Goal: Task Accomplishment & Management: Use online tool/utility

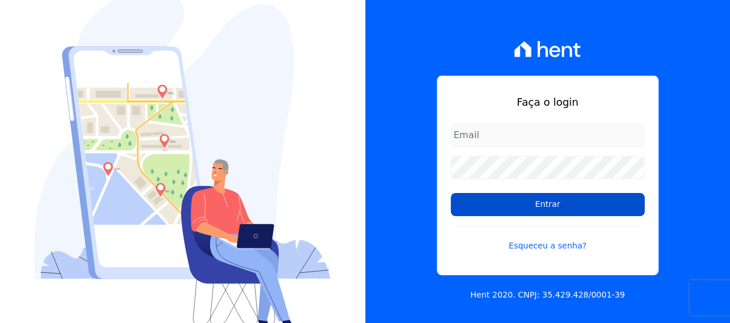
type input "[EMAIL_ADDRESS][DOMAIN_NAME]"
click at [470, 207] on input "Entrar" at bounding box center [548, 204] width 194 height 23
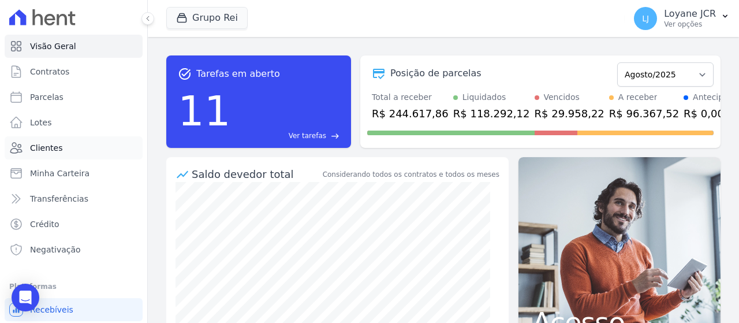
click at [94, 147] on link "Clientes" at bounding box center [74, 147] width 138 height 23
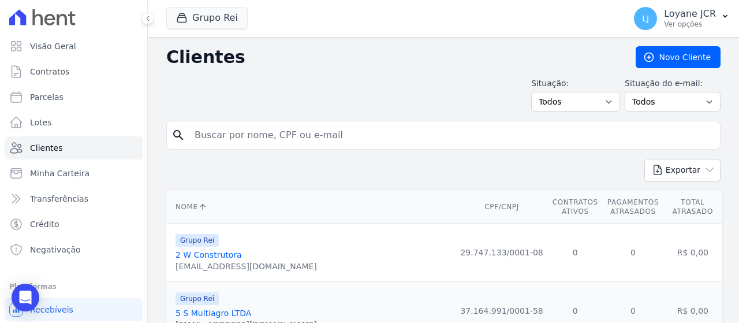
click at [275, 126] on input "search" at bounding box center [452, 135] width 528 height 23
paste input "[PERSON_NAME] [PERSON_NAME]"
type input "[PERSON_NAME] [PERSON_NAME]"
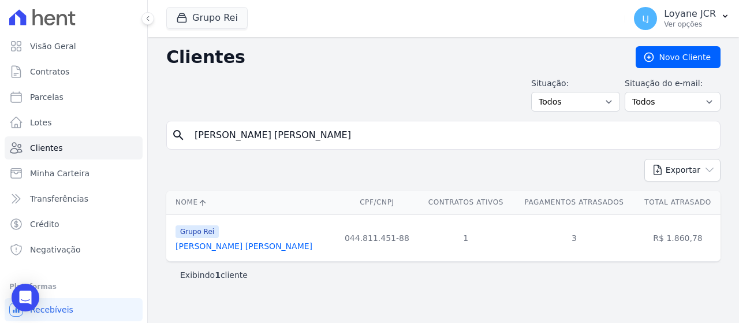
click at [236, 245] on link "[PERSON_NAME] [PERSON_NAME]" at bounding box center [243, 245] width 137 height 9
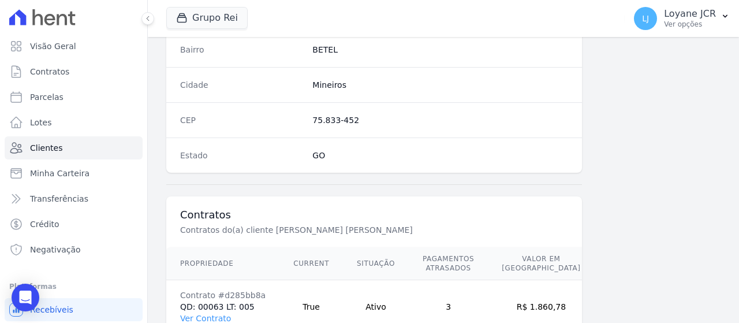
scroll to position [761, 0]
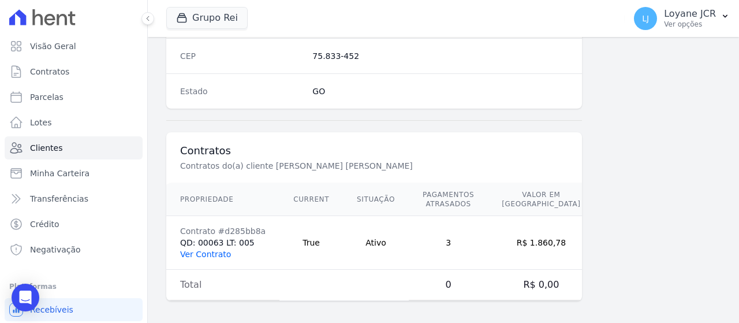
click at [201, 252] on link "Ver Contrato" at bounding box center [205, 253] width 51 height 9
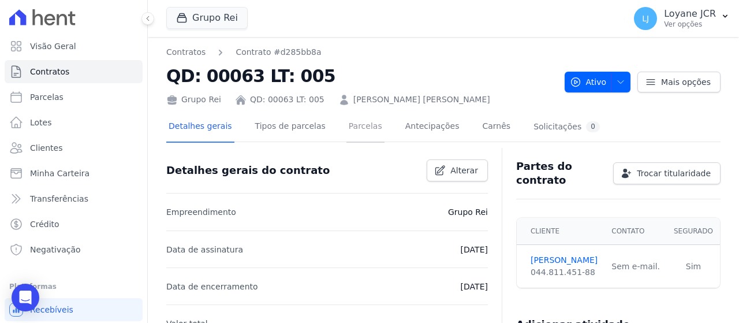
click at [350, 135] on link "Parcelas" at bounding box center [365, 127] width 38 height 31
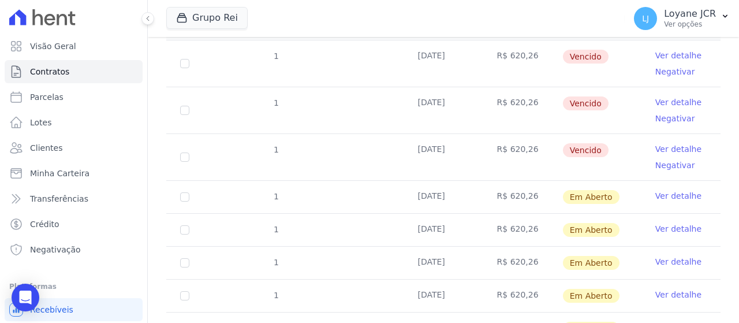
scroll to position [173, 0]
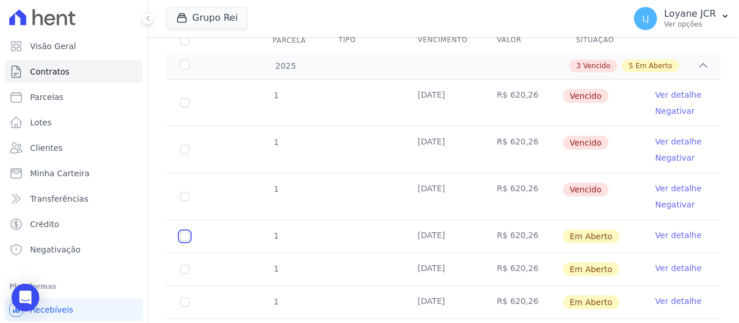
click at [188, 231] on input "checkbox" at bounding box center [184, 235] width 9 height 9
checkbox input "true"
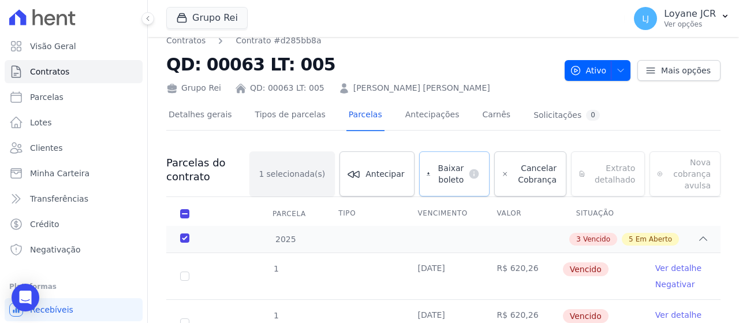
click at [460, 167] on span "Baixar boleto" at bounding box center [449, 173] width 29 height 23
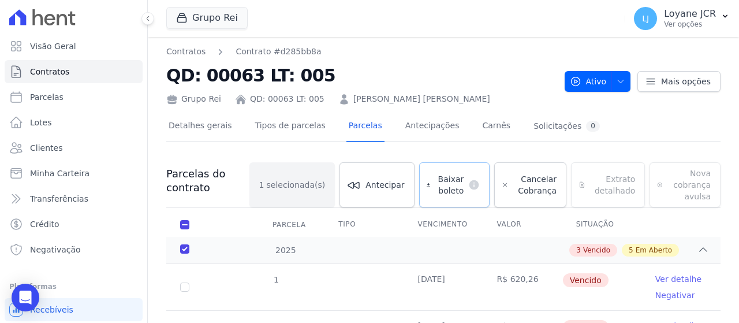
scroll to position [0, 0]
click at [84, 148] on link "Clientes" at bounding box center [74, 147] width 138 height 23
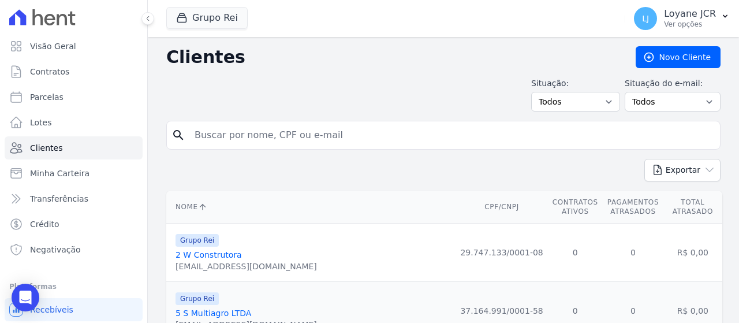
click at [287, 132] on input "search" at bounding box center [452, 135] width 528 height 23
paste input "[PERSON_NAME] [PERSON_NAME]"
type input "[PERSON_NAME] [PERSON_NAME]"
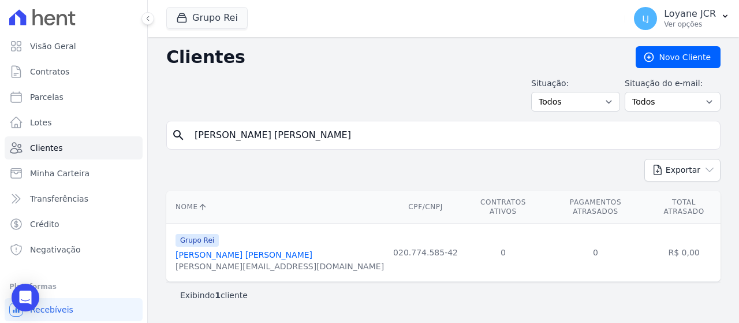
click at [246, 250] on link "[PERSON_NAME] [PERSON_NAME]" at bounding box center [243, 254] width 137 height 9
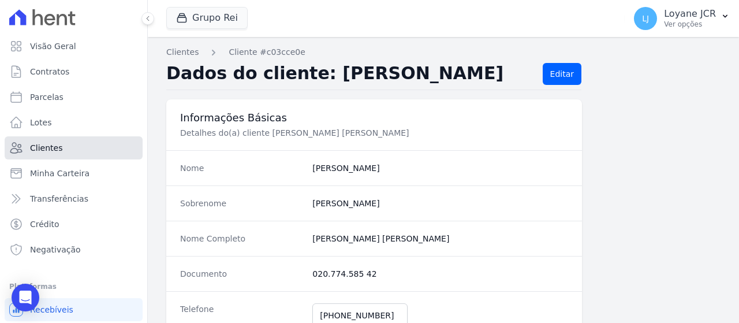
click at [99, 156] on link "Clientes" at bounding box center [74, 147] width 138 height 23
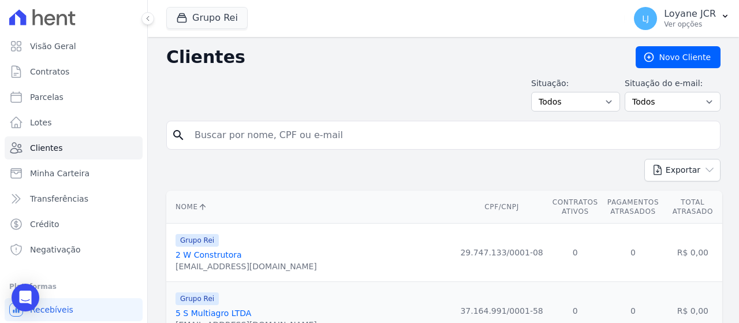
click at [188, 145] on div "search" at bounding box center [443, 135] width 554 height 29
type input "[PERSON_NAME] [PERSON_NAME]"
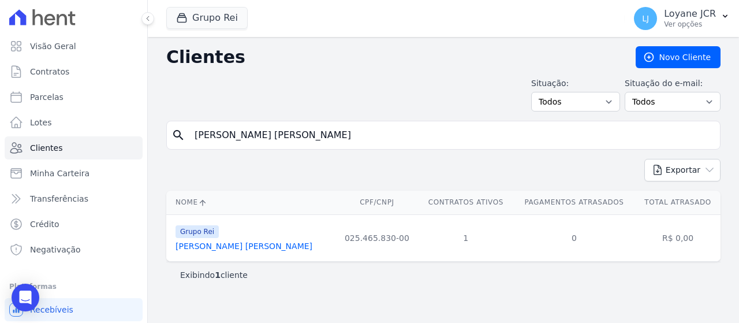
click at [241, 245] on link "[PERSON_NAME] [PERSON_NAME]" at bounding box center [243, 245] width 137 height 9
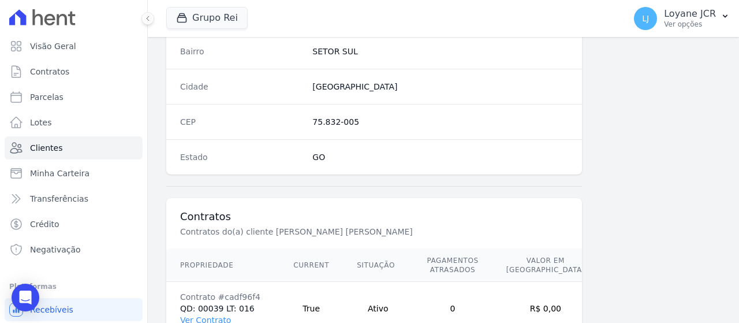
scroll to position [814, 0]
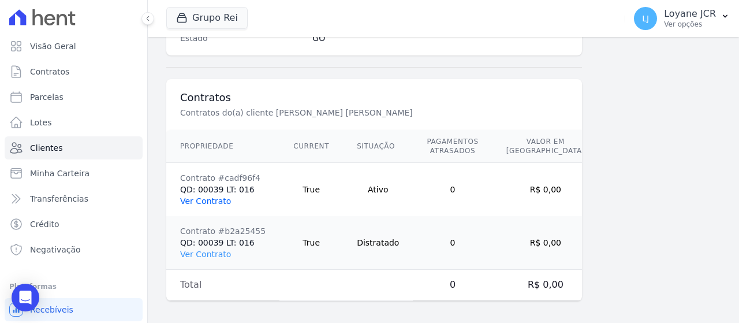
click at [211, 196] on link "Ver Contrato" at bounding box center [205, 200] width 51 height 9
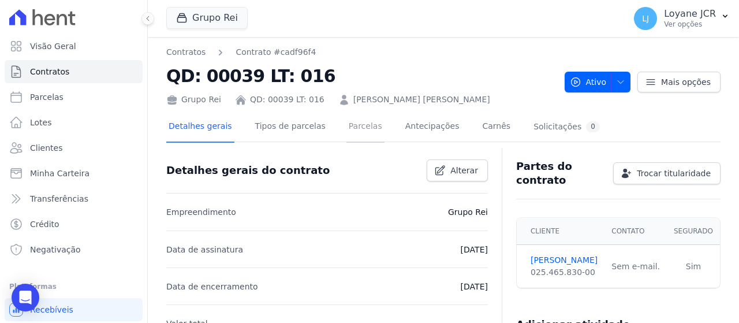
click at [346, 122] on link "Parcelas" at bounding box center [365, 127] width 38 height 31
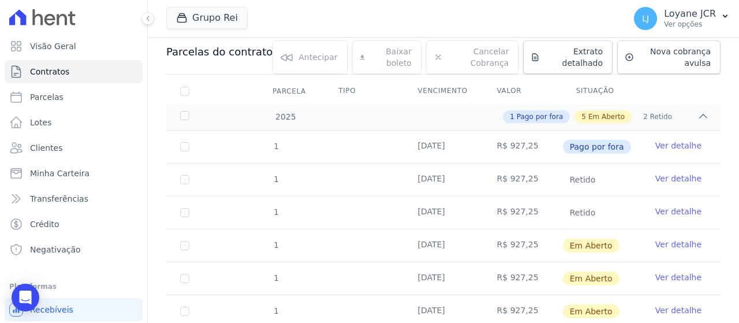
scroll to position [173, 0]
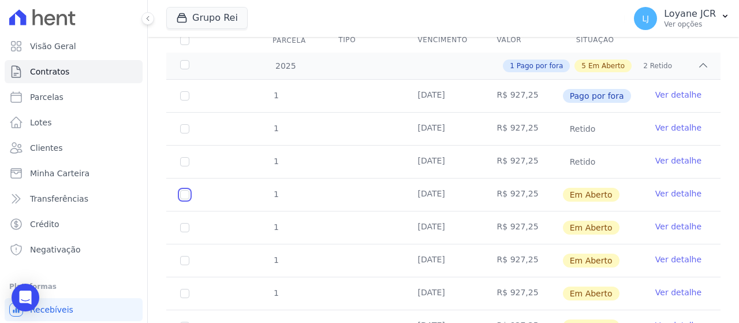
click at [182, 192] on input "checkbox" at bounding box center [184, 194] width 9 height 9
checkbox input "true"
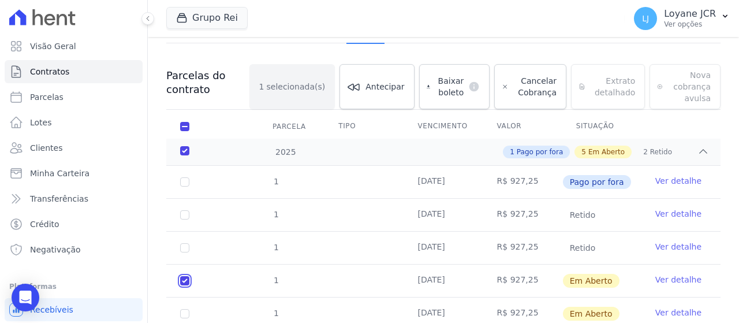
scroll to position [0, 0]
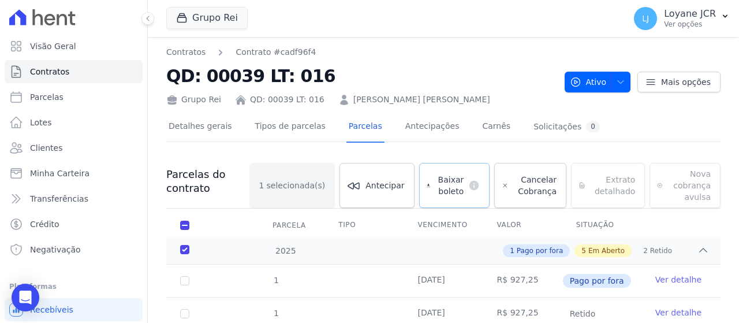
click at [441, 182] on span "Baixar boleto" at bounding box center [449, 185] width 29 height 23
